Goal: Navigation & Orientation: Find specific page/section

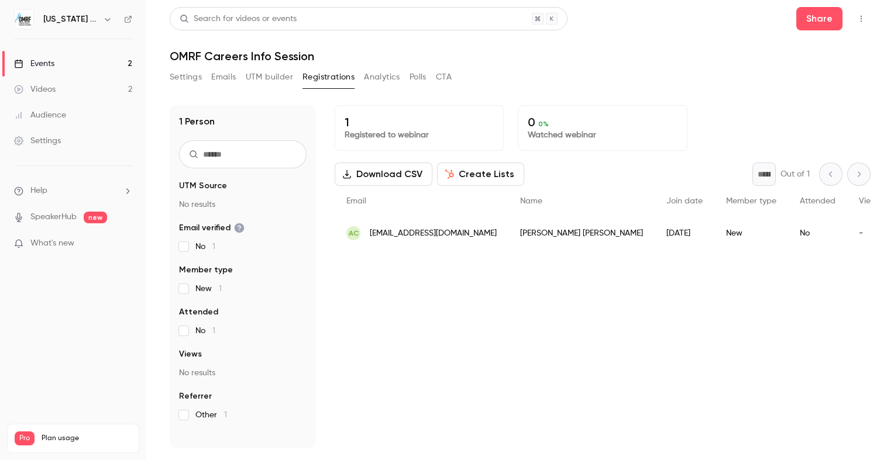
click at [269, 78] on button "UTM builder" at bounding box center [269, 77] width 47 height 19
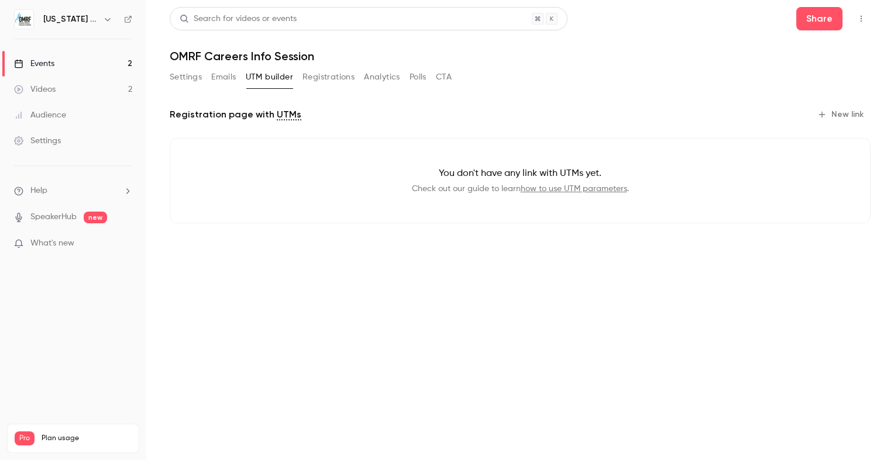
click at [318, 77] on button "Registrations" at bounding box center [329, 77] width 52 height 19
